Goal: Use online tool/utility: Utilize a website feature to perform a specific function

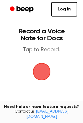
click at [61, 11] on link "Log in" at bounding box center [64, 9] width 26 height 15
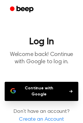
click at [39, 89] on button "Continue with Google" at bounding box center [41, 91] width 73 height 19
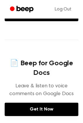
scroll to position [239, 0]
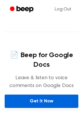
click at [37, 104] on link "Get It Now" at bounding box center [41, 101] width 73 height 13
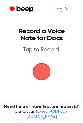
click at [50, 67] on span "button" at bounding box center [41, 72] width 20 height 20
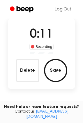
scroll to position [34, 0]
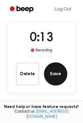
click at [58, 72] on button "Save" at bounding box center [55, 73] width 23 height 23
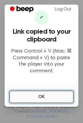
click at [61, 98] on button "OK" at bounding box center [41, 97] width 64 height 13
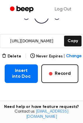
scroll to position [74, 0]
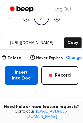
click at [16, 68] on button "Insert into Doc" at bounding box center [21, 75] width 33 height 19
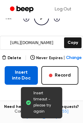
click at [31, 78] on button "Insert into Doc" at bounding box center [21, 75] width 33 height 19
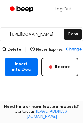
scroll to position [80, 0]
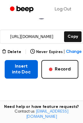
click at [28, 74] on button "Insert into Doc" at bounding box center [21, 69] width 33 height 19
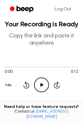
scroll to position [0, 0]
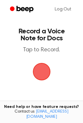
click at [49, 67] on span "button" at bounding box center [41, 71] width 26 height 26
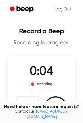
drag, startPoint x: 82, startPoint y: 60, endPoint x: 83, endPoint y: 67, distance: 6.4
click at [83, 66] on html "Log Out Record a Beep Recording in progress. 0:04 Recording Delete Save Tired o…" at bounding box center [41, 111] width 83 height 223
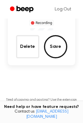
scroll to position [66, 0]
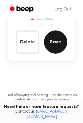
click at [58, 38] on button "Save" at bounding box center [55, 41] width 23 height 23
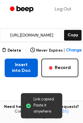
scroll to position [96, 0]
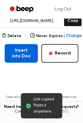
click at [24, 46] on button "Insert into Doc" at bounding box center [21, 53] width 33 height 19
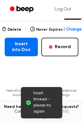
scroll to position [104, 0]
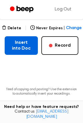
click at [21, 42] on button "Insert into Doc" at bounding box center [21, 45] width 33 height 19
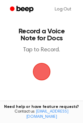
click at [28, 47] on p "Tap to Record." at bounding box center [41, 49] width 62 height 7
click at [50, 73] on span "button" at bounding box center [40, 71] width 21 height 21
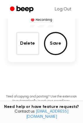
scroll to position [32, 0]
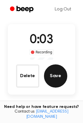
click at [64, 80] on button "Save" at bounding box center [55, 75] width 23 height 23
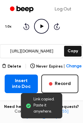
scroll to position [65, 0]
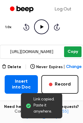
click at [67, 52] on button "Copy" at bounding box center [72, 51] width 17 height 11
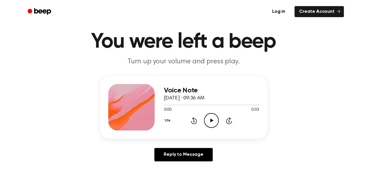
scroll to position [15, 0]
